Goal: Book appointment/travel/reservation

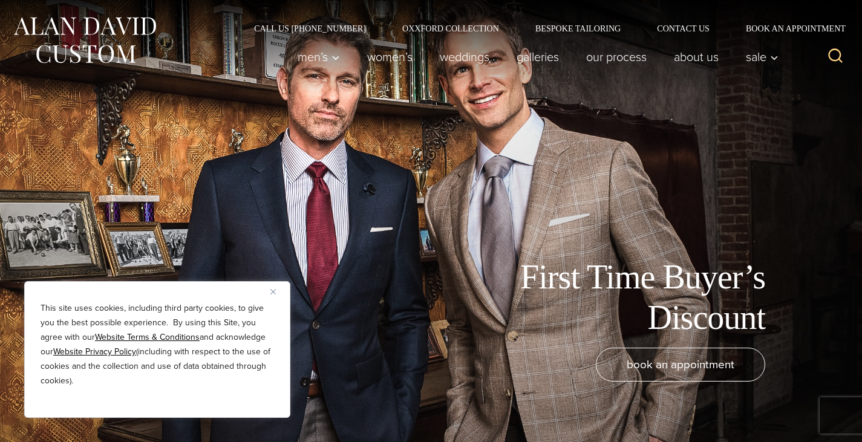
click at [274, 290] on img "Close" at bounding box center [272, 291] width 5 height 5
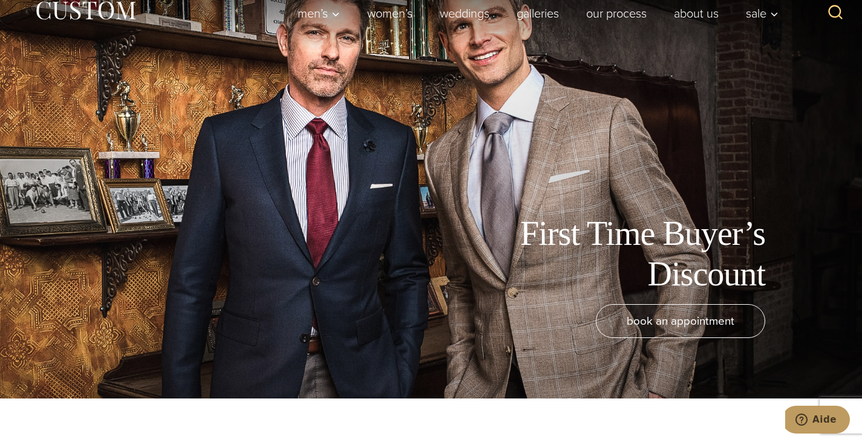
scroll to position [44, 0]
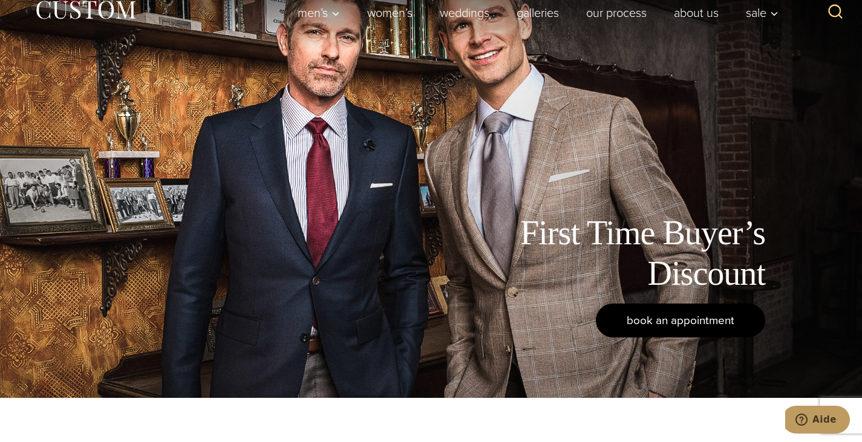
click at [711, 324] on span "book an appointment" at bounding box center [681, 320] width 108 height 18
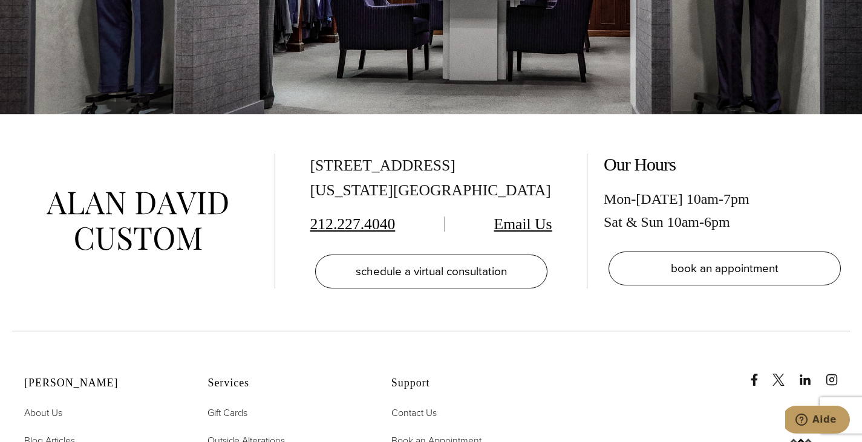
scroll to position [2263, 0]
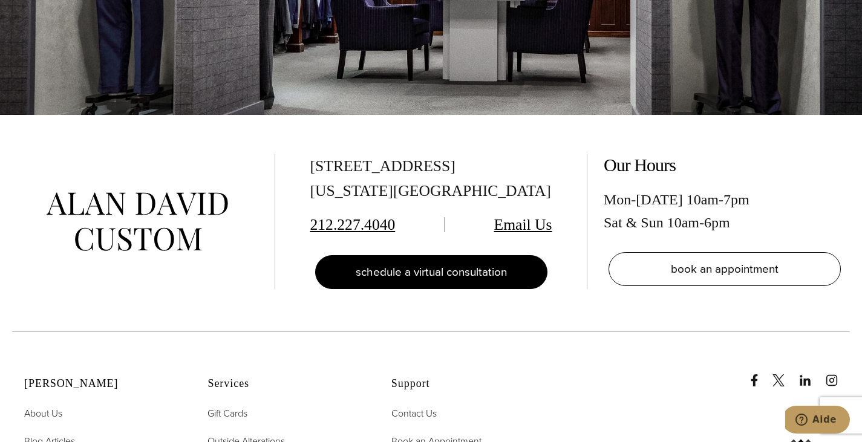
click at [426, 263] on span "schedule a virtual consultation" at bounding box center [431, 272] width 151 height 18
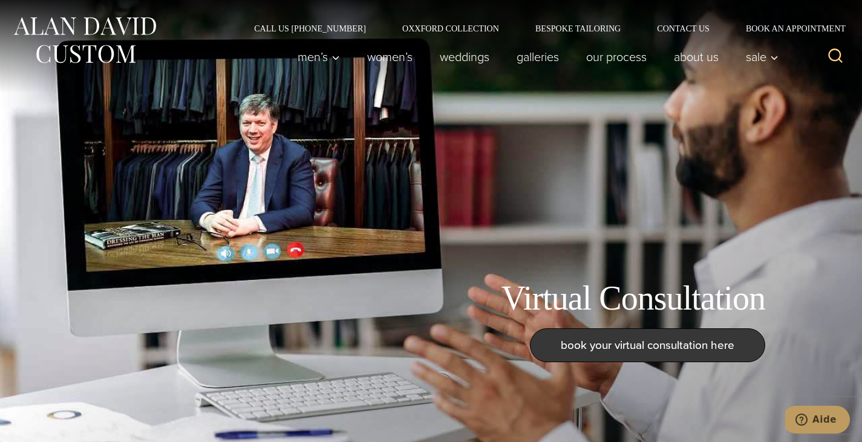
click at [644, 354] on span "book your virtual consultation here" at bounding box center [648, 345] width 174 height 18
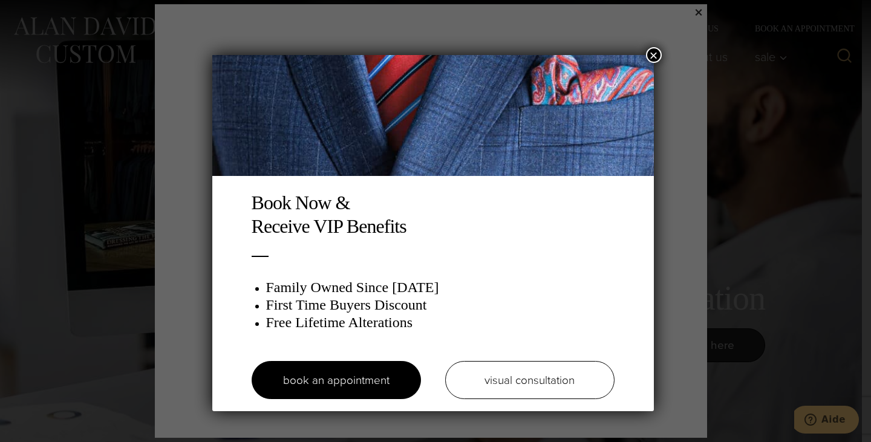
click at [657, 57] on button "×" at bounding box center [654, 55] width 16 height 16
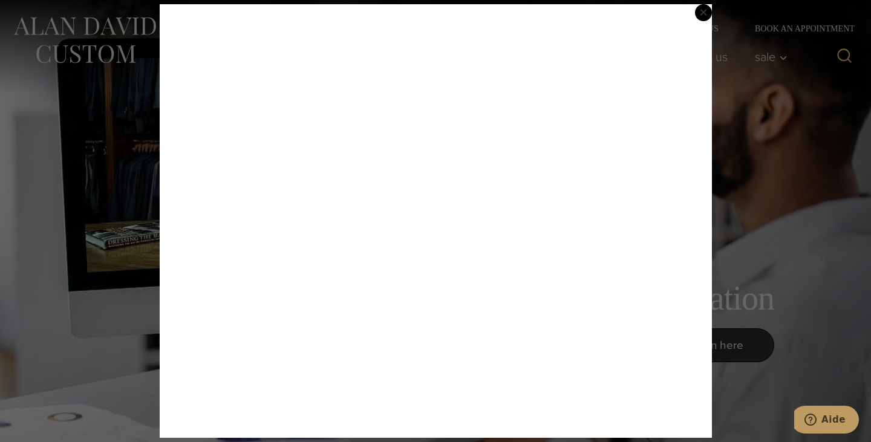
click at [702, 11] on span "×" at bounding box center [703, 12] width 8 height 25
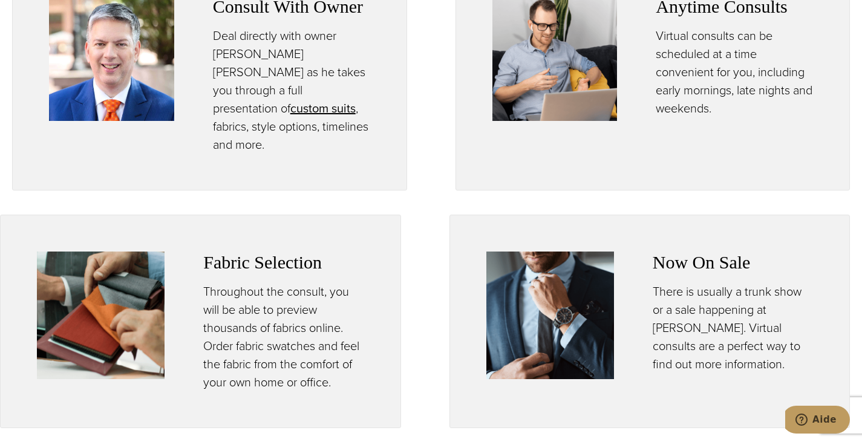
scroll to position [661, 0]
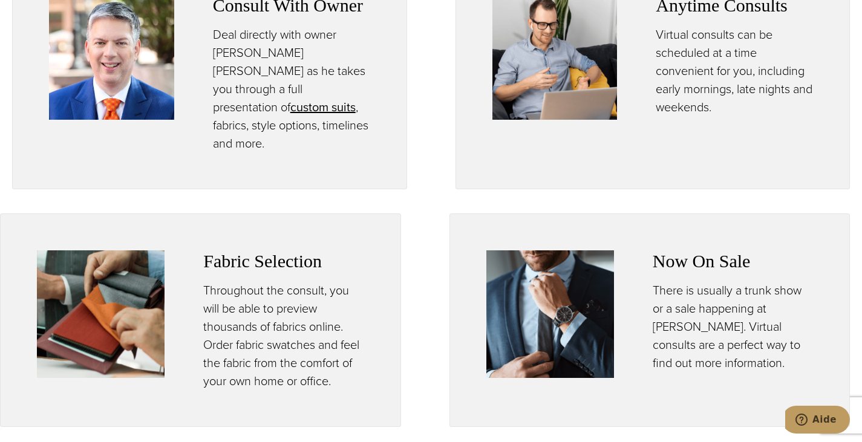
click at [544, 277] on img at bounding box center [550, 314] width 128 height 128
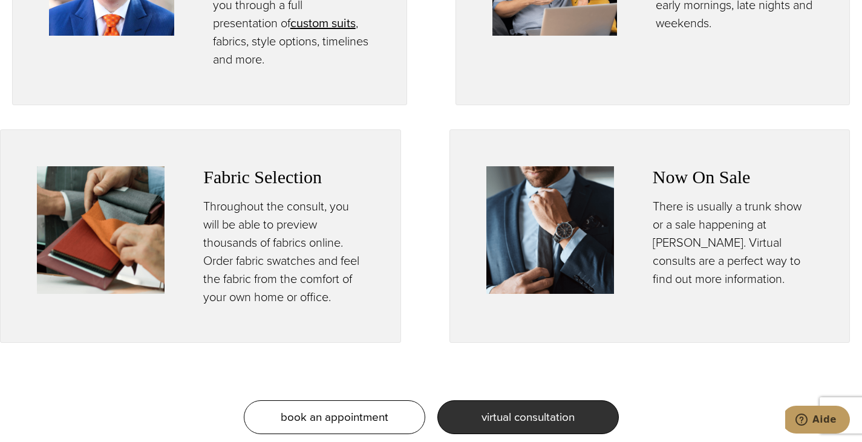
scroll to position [746, 0]
click at [540, 233] on img at bounding box center [550, 230] width 128 height 128
click at [570, 177] on img at bounding box center [550, 230] width 128 height 128
click at [701, 166] on h3 "Now On Sale" at bounding box center [733, 177] width 160 height 22
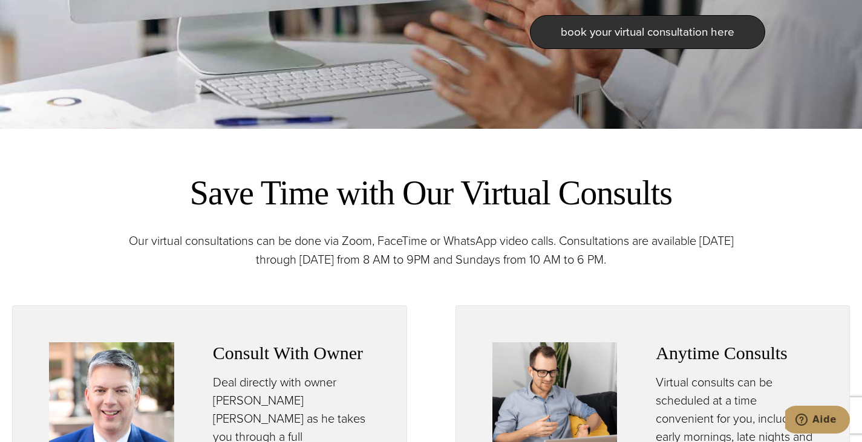
scroll to position [0, 0]
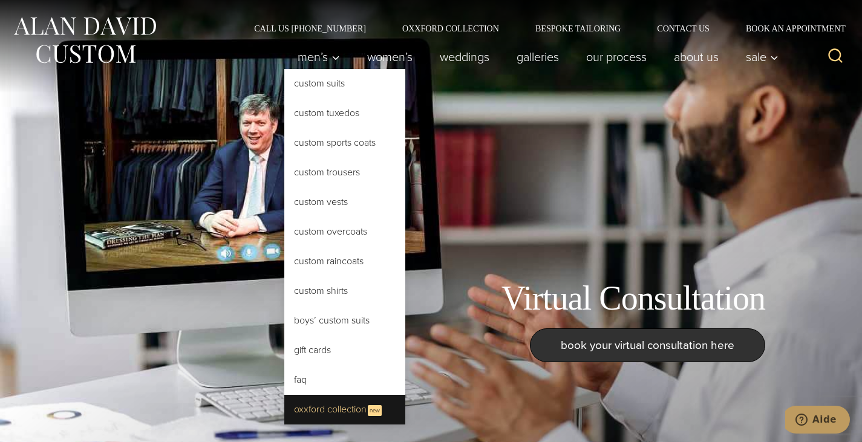
click at [405, 395] on link "Oxxford Collection New" at bounding box center [344, 410] width 121 height 30
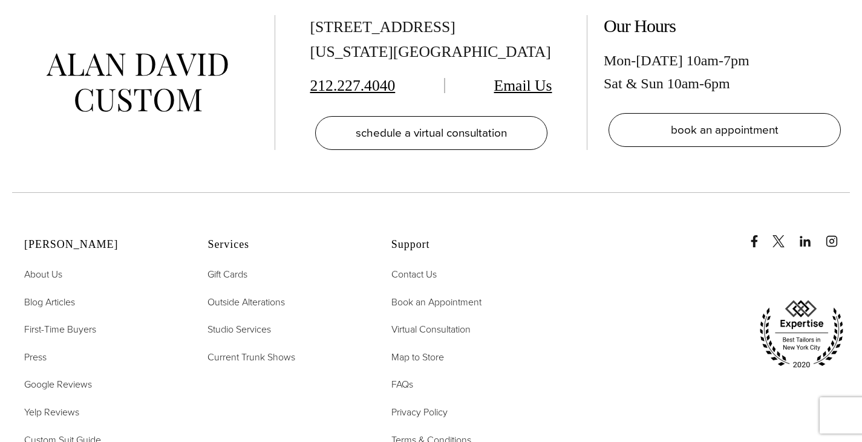
scroll to position [2263, 0]
